Goal: Transaction & Acquisition: Purchase product/service

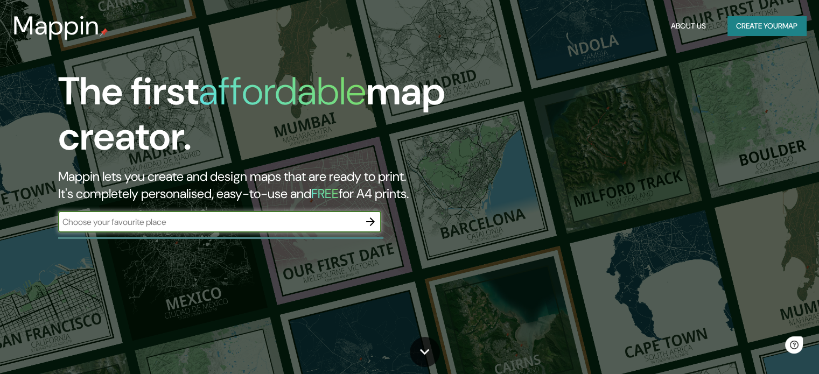
click at [353, 221] on input "text" at bounding box center [209, 222] width 302 height 12
click at [374, 219] on icon "button" at bounding box center [370, 221] width 13 height 13
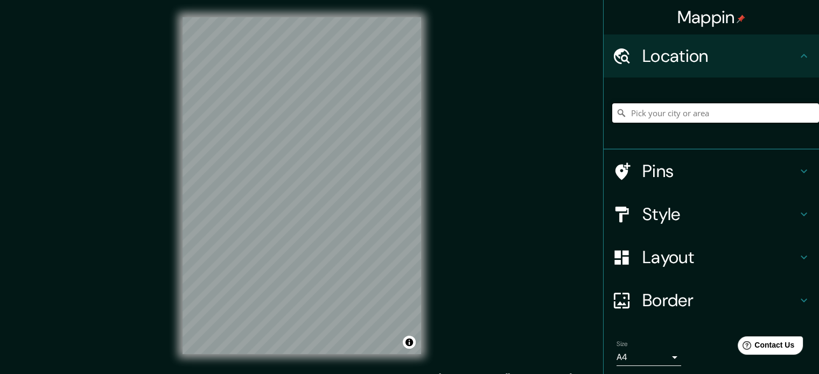
click at [664, 108] on input "Pick your city or area" at bounding box center [715, 112] width 207 height 19
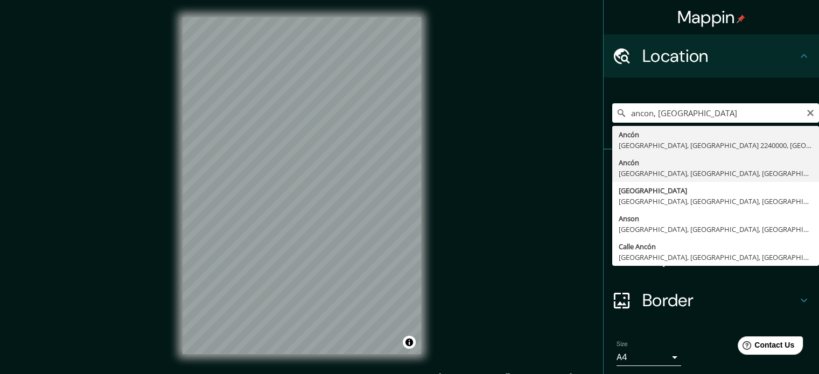
type input "Ancón, Lima, Lima Province, Peru"
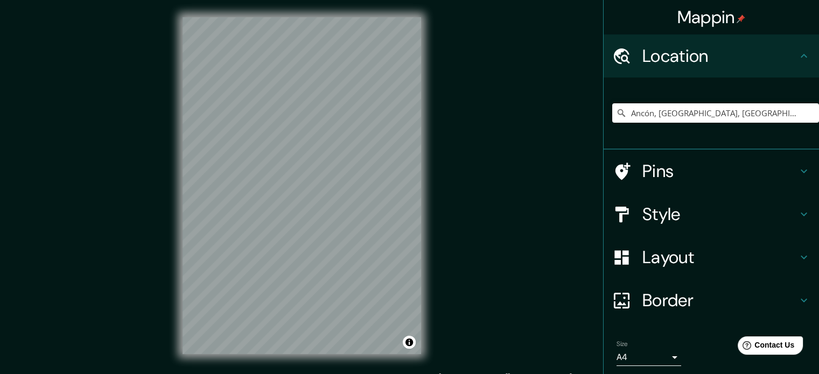
click at [679, 264] on h4 "Layout" at bounding box center [720, 258] width 155 height 22
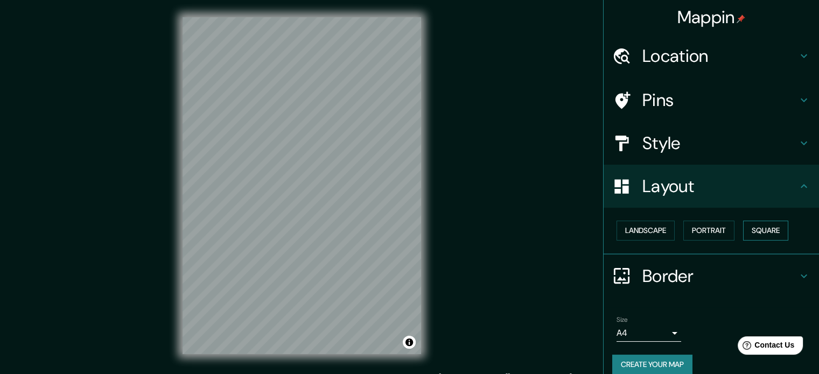
click at [757, 232] on button "Square" at bounding box center [765, 231] width 45 height 20
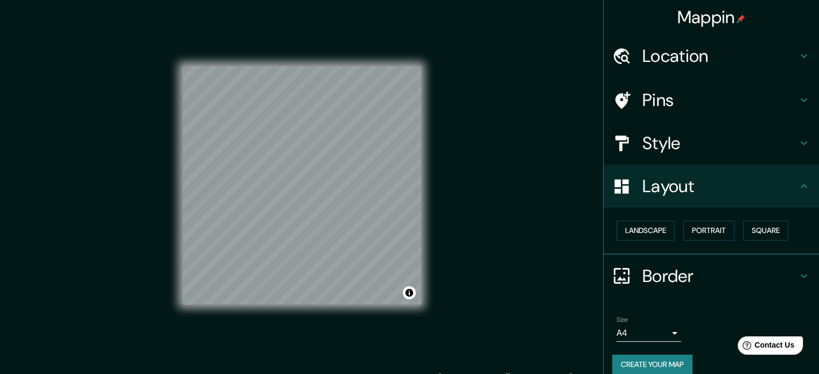
click at [690, 141] on h4 "Style" at bounding box center [720, 143] width 155 height 22
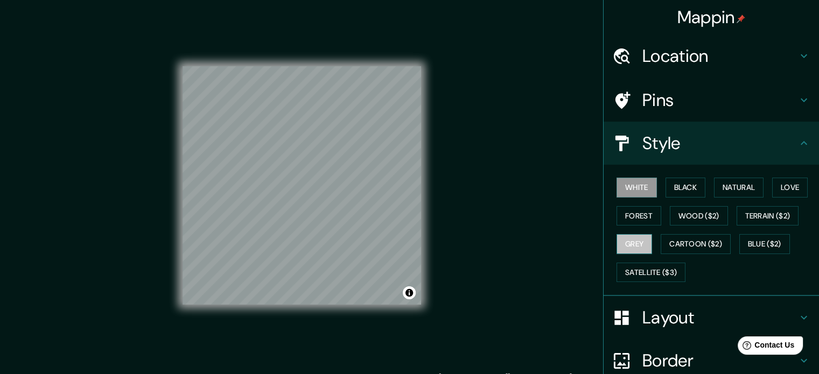
click at [623, 242] on button "Grey" at bounding box center [635, 244] width 36 height 20
click at [635, 217] on button "Forest" at bounding box center [639, 216] width 45 height 20
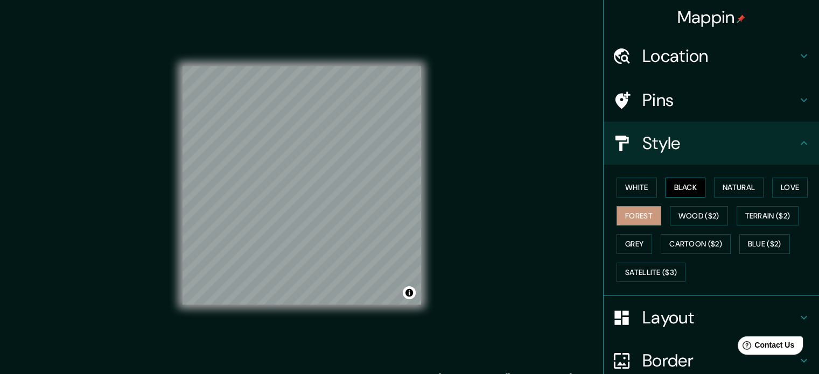
click at [696, 193] on button "Black" at bounding box center [686, 188] width 40 height 20
click at [719, 186] on button "Natural" at bounding box center [739, 188] width 50 height 20
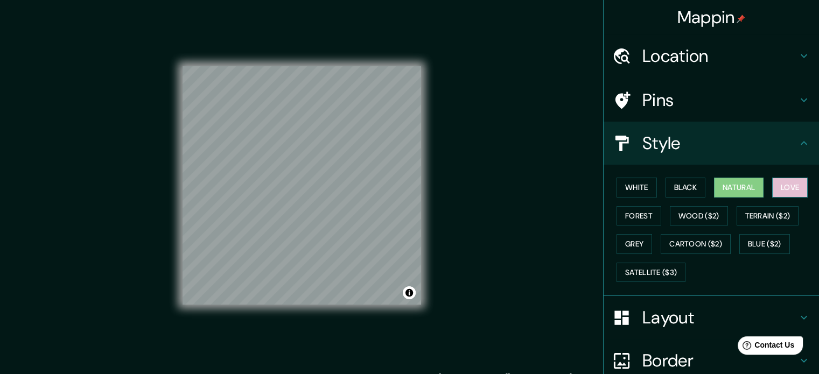
click at [772, 187] on button "Love" at bounding box center [790, 188] width 36 height 20
click at [770, 218] on button "Terrain ($2)" at bounding box center [768, 216] width 62 height 20
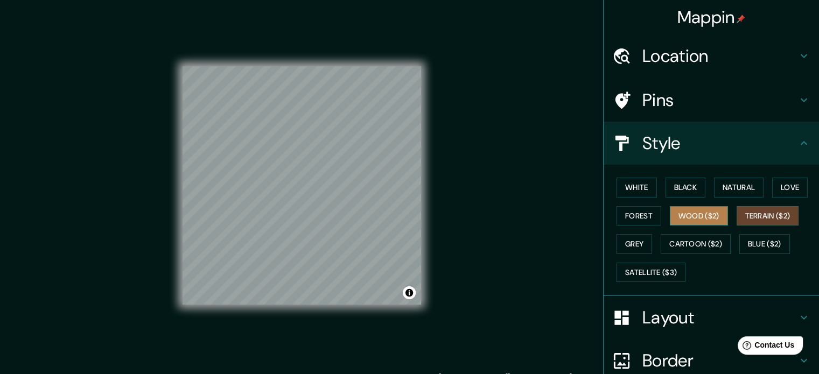
click at [693, 216] on button "Wood ($2)" at bounding box center [699, 216] width 58 height 20
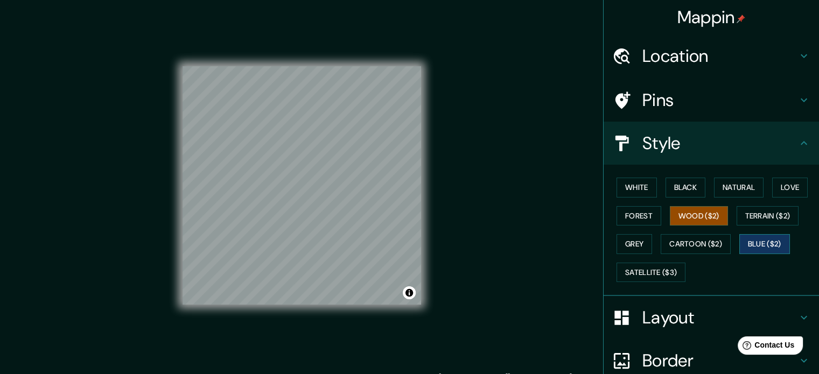
click at [759, 245] on button "Blue ($2)" at bounding box center [764, 244] width 51 height 20
click at [707, 243] on button "Cartoon ($2)" at bounding box center [696, 244] width 70 height 20
click at [763, 242] on button "Blue ($2)" at bounding box center [764, 244] width 51 height 20
click at [733, 183] on button "Natural" at bounding box center [739, 188] width 50 height 20
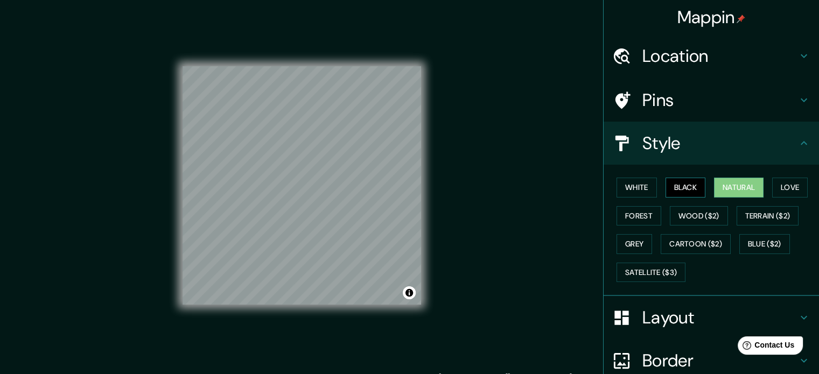
click at [679, 188] on button "Black" at bounding box center [686, 188] width 40 height 20
click at [639, 189] on button "White" at bounding box center [637, 188] width 40 height 20
click at [692, 324] on h4 "Layout" at bounding box center [720, 318] width 155 height 22
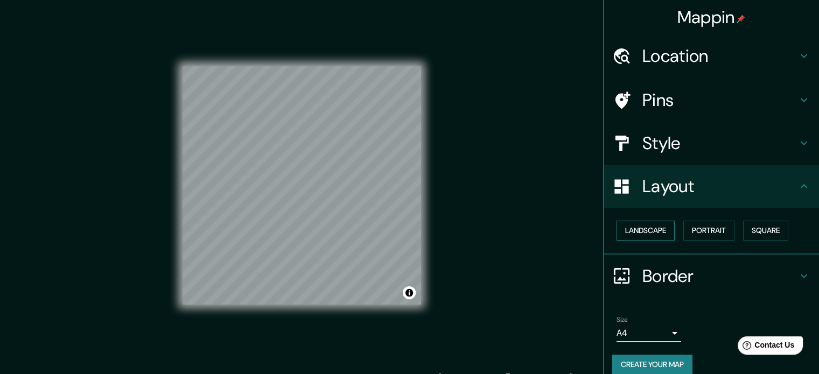
click at [641, 233] on button "Landscape" at bounding box center [646, 231] width 58 height 20
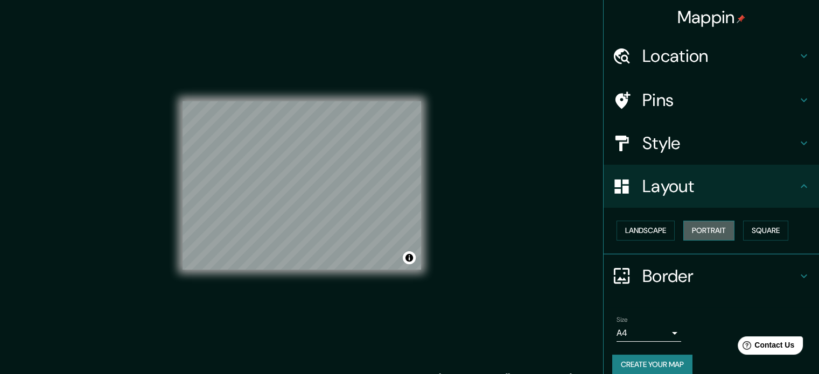
click at [717, 229] on button "Portrait" at bounding box center [708, 231] width 51 height 20
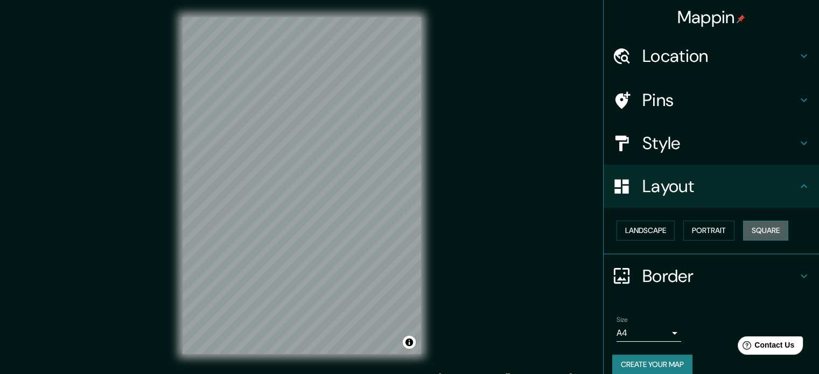
click at [763, 227] on button "Square" at bounding box center [765, 231] width 45 height 20
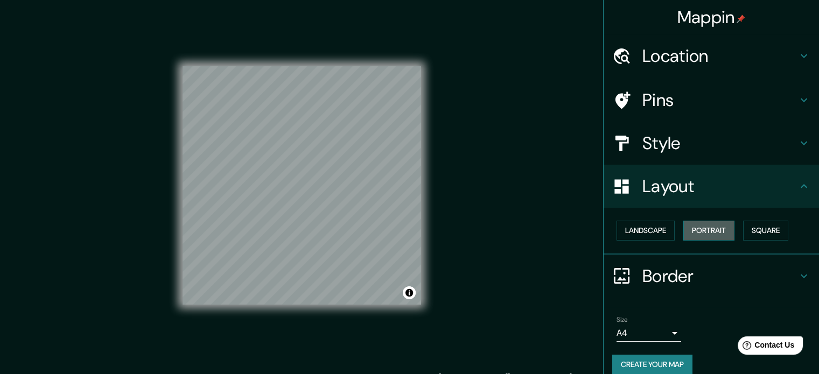
click at [700, 226] on button "Portrait" at bounding box center [708, 231] width 51 height 20
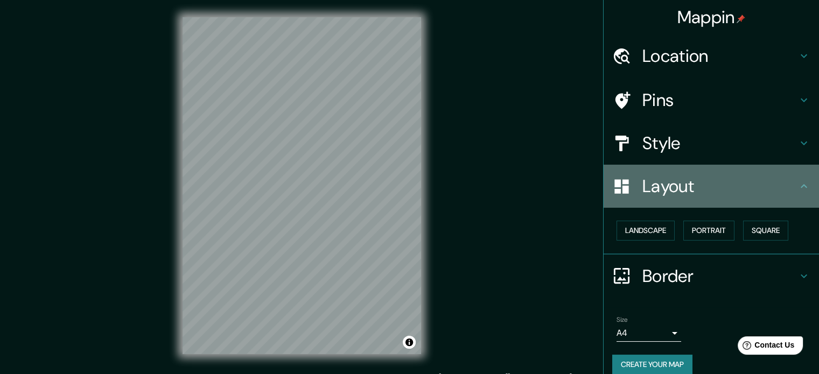
click at [664, 178] on h4 "Layout" at bounding box center [720, 187] width 155 height 22
drag, startPoint x: 706, startPoint y: 184, endPoint x: 746, endPoint y: 183, distance: 40.4
click at [707, 185] on h4 "Layout" at bounding box center [720, 187] width 155 height 22
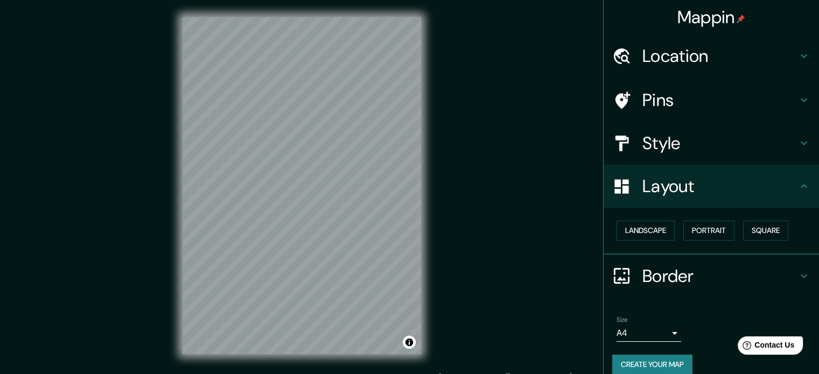
click at [798, 185] on icon at bounding box center [804, 186] width 13 height 13
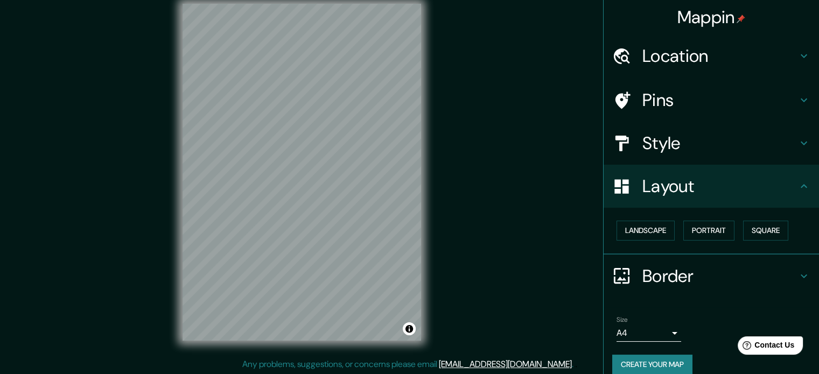
scroll to position [14, 0]
click at [672, 132] on h4 "Style" at bounding box center [720, 143] width 155 height 22
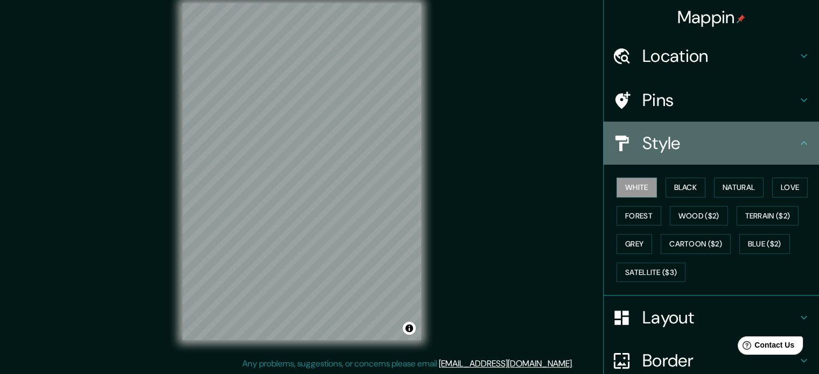
click at [676, 139] on h4 "Style" at bounding box center [720, 143] width 155 height 22
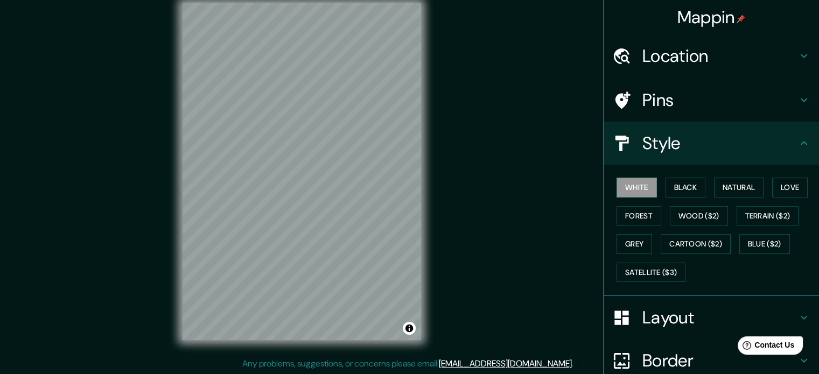
click at [798, 144] on icon at bounding box center [804, 143] width 13 height 13
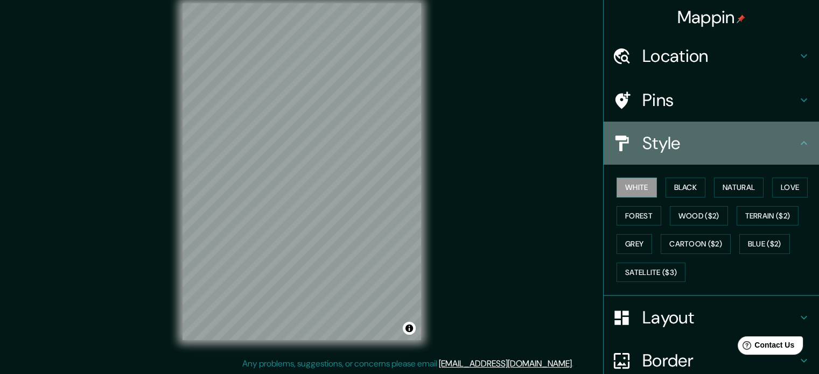
click at [798, 144] on icon at bounding box center [804, 143] width 13 height 13
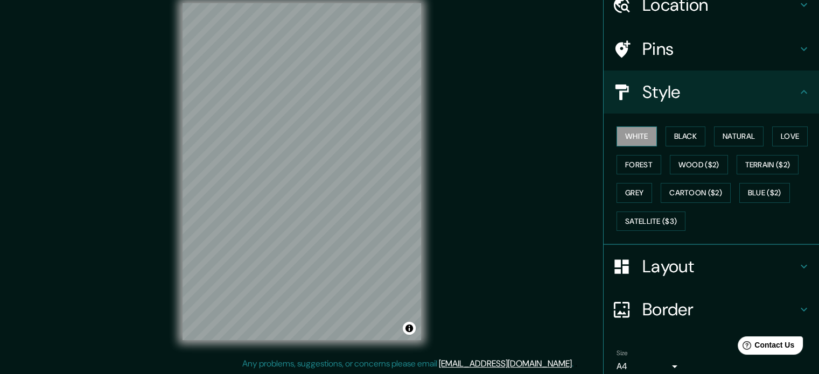
scroll to position [54, 0]
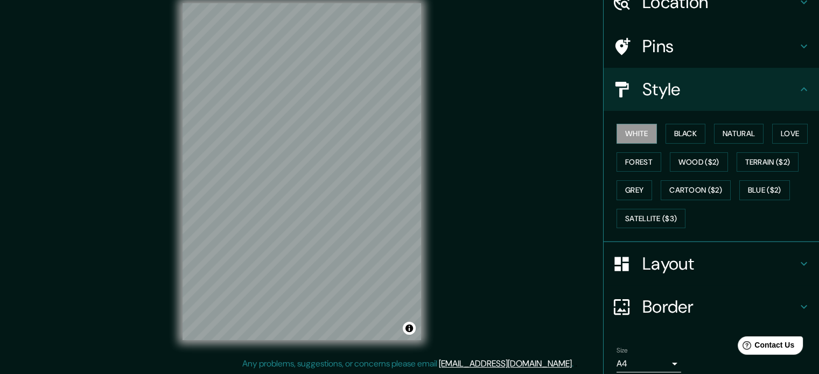
click at [658, 51] on h4 "Pins" at bounding box center [720, 47] width 155 height 22
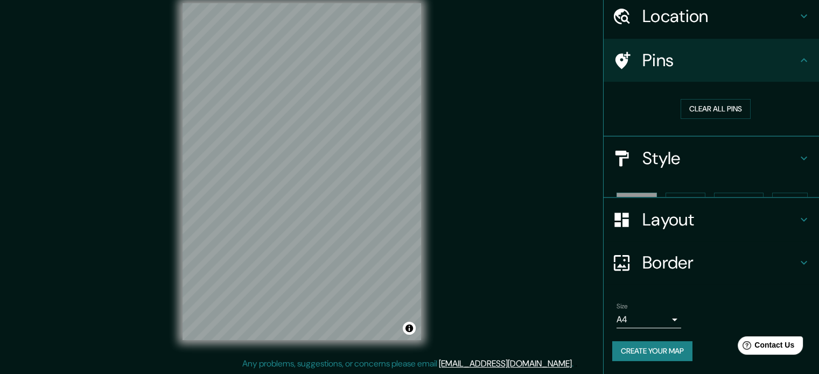
scroll to position [20, 0]
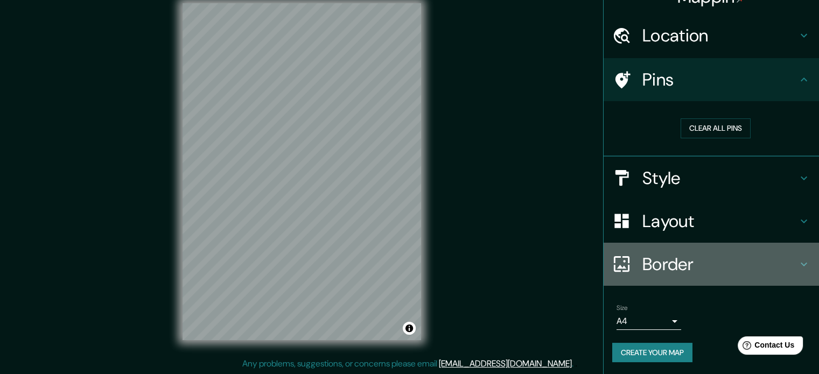
click at [702, 261] on h4 "Border" at bounding box center [720, 265] width 155 height 22
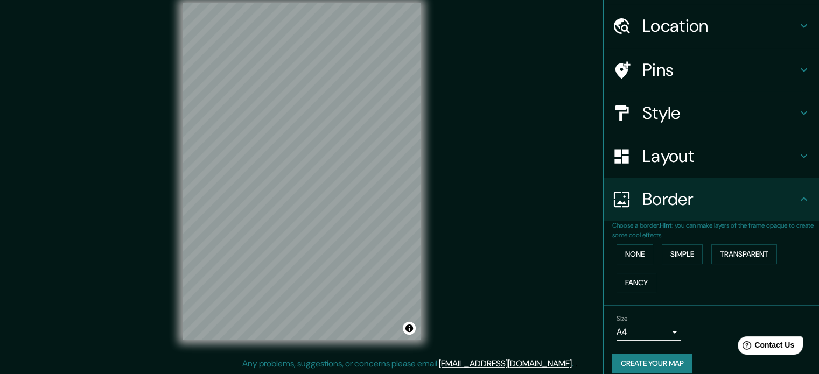
scroll to position [41, 0]
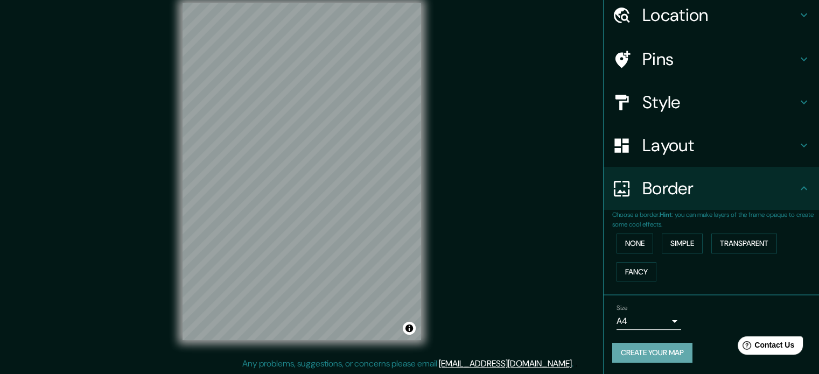
click at [639, 347] on button "Create your map" at bounding box center [652, 353] width 80 height 20
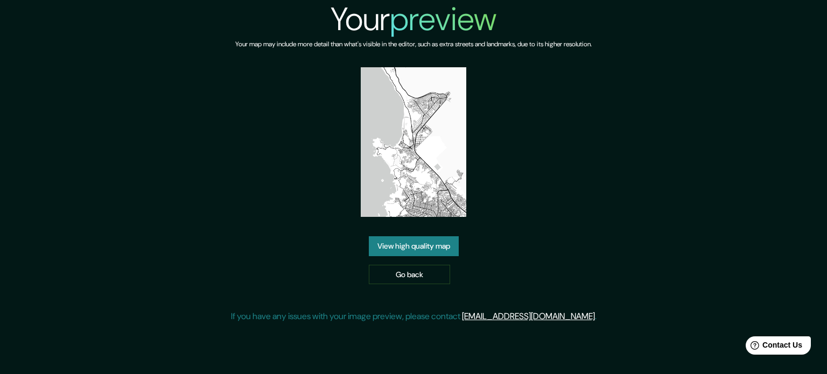
click at [415, 246] on link "View high quality map" at bounding box center [414, 246] width 90 height 20
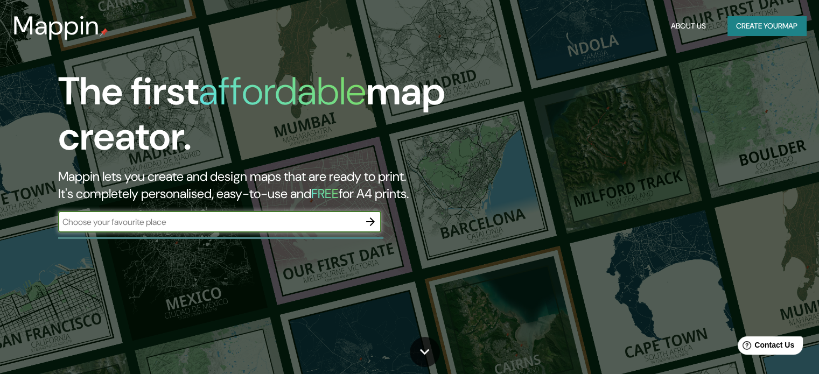
click at [369, 223] on icon "button" at bounding box center [370, 221] width 13 height 13
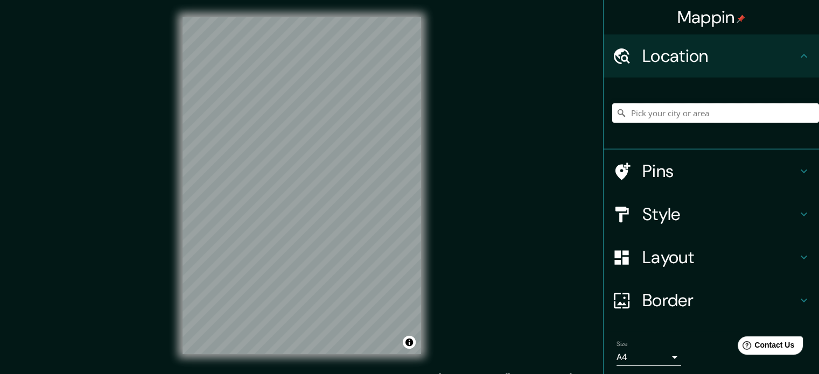
click at [632, 111] on input "Pick your city or area" at bounding box center [715, 112] width 207 height 19
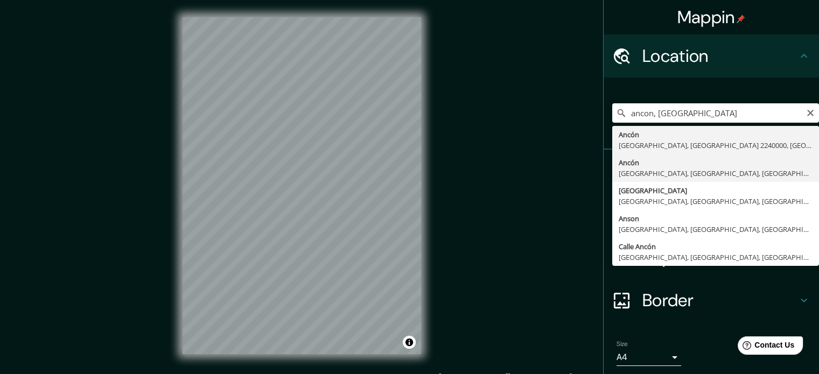
type input "Ancón, Lima, Lima Province, Peru"
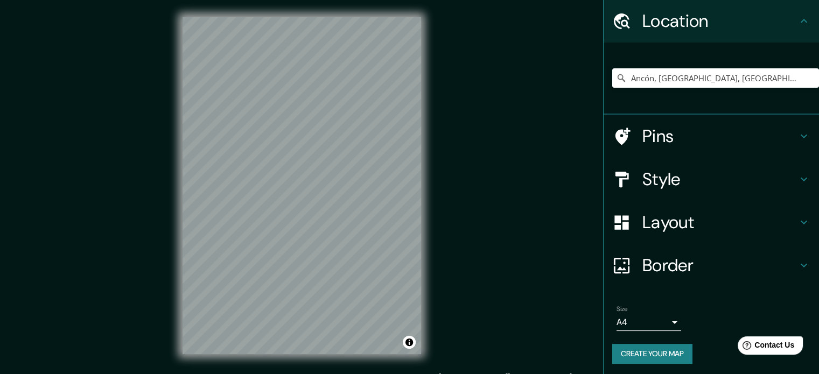
scroll to position [37, 0]
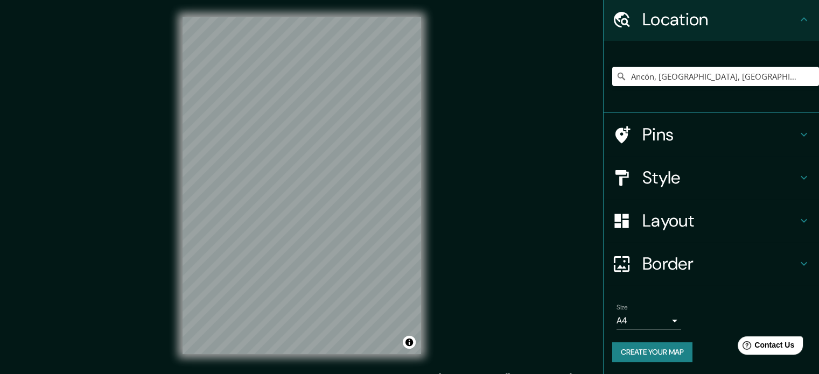
click at [657, 352] on button "Create your map" at bounding box center [652, 353] width 80 height 20
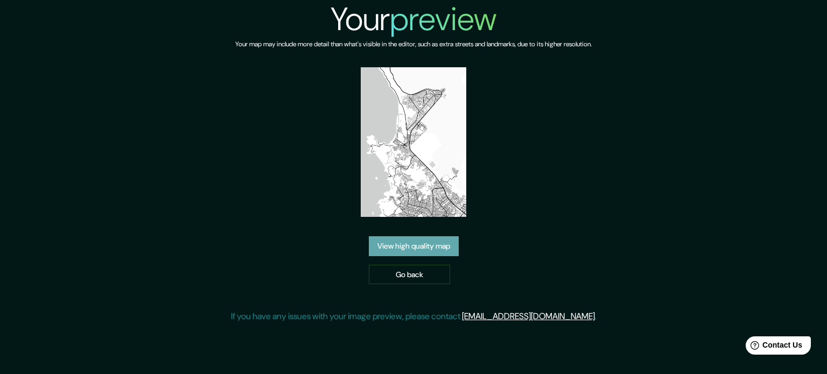
click at [424, 243] on link "View high quality map" at bounding box center [414, 246] width 90 height 20
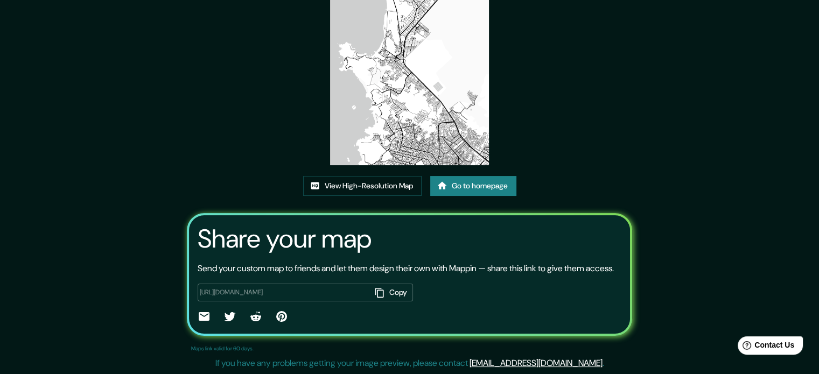
scroll to position [119, 0]
click at [387, 176] on link "View High-Resolution Map" at bounding box center [362, 186] width 118 height 20
